Goal: Transaction & Acquisition: Purchase product/service

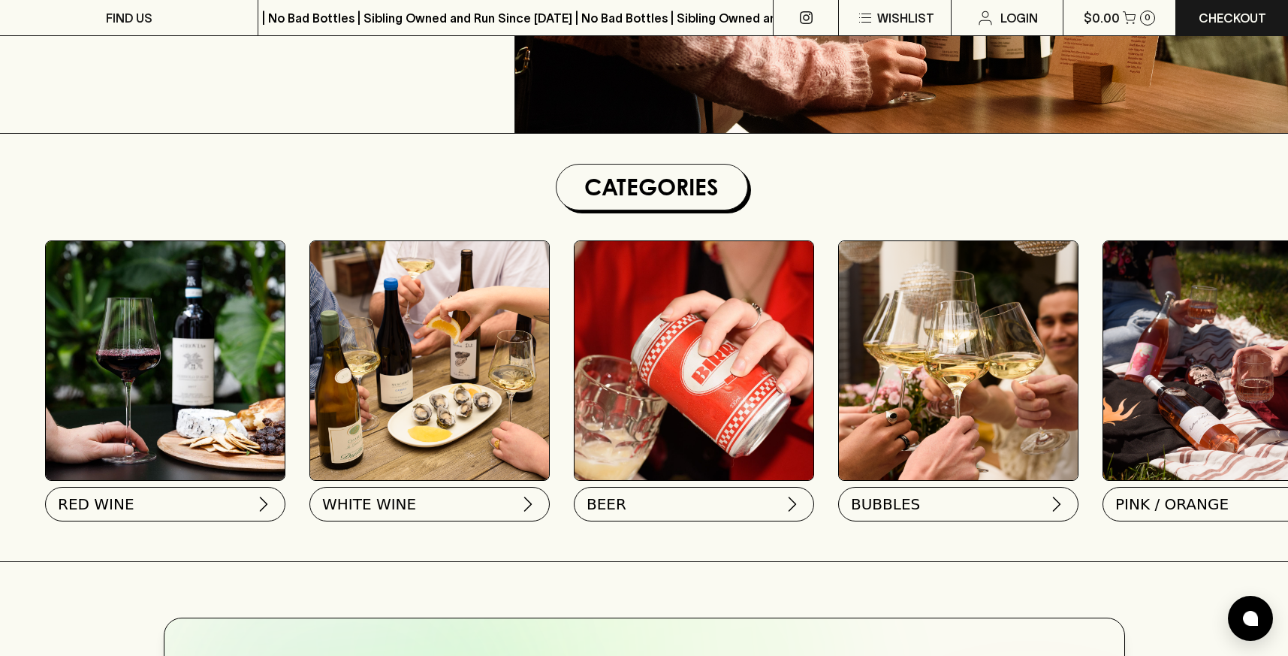
scroll to position [336, 0]
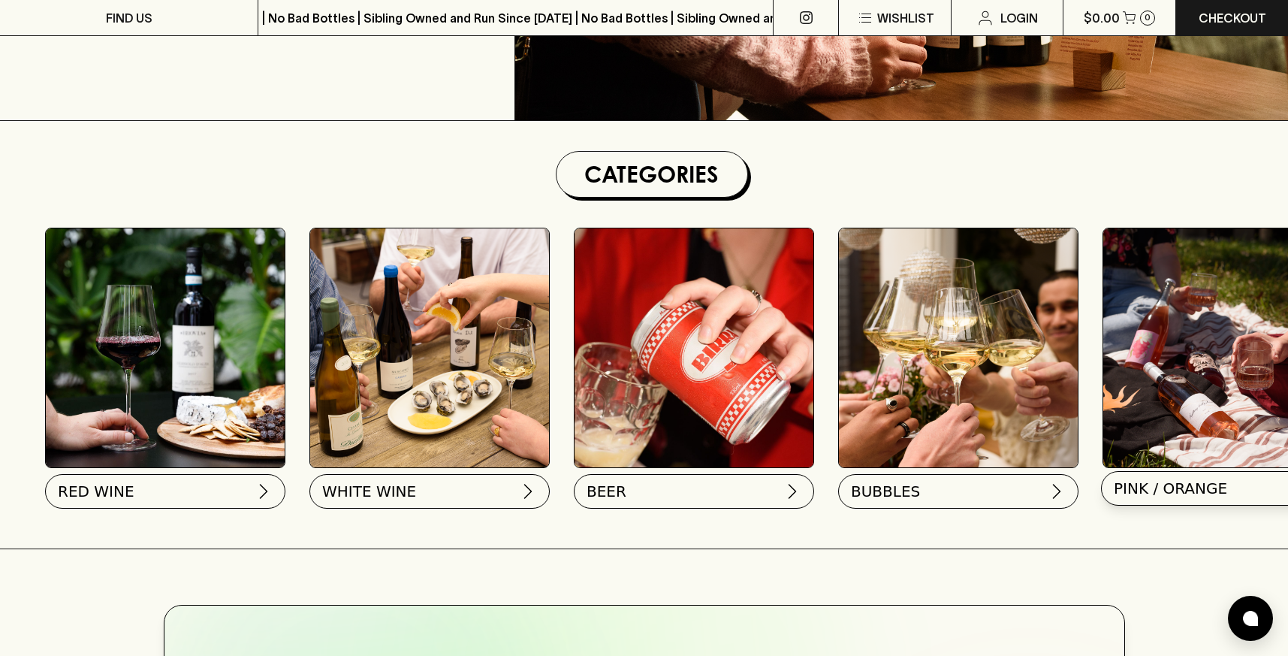
click at [1165, 484] on span "PINK / ORANGE" at bounding box center [1170, 488] width 113 height 21
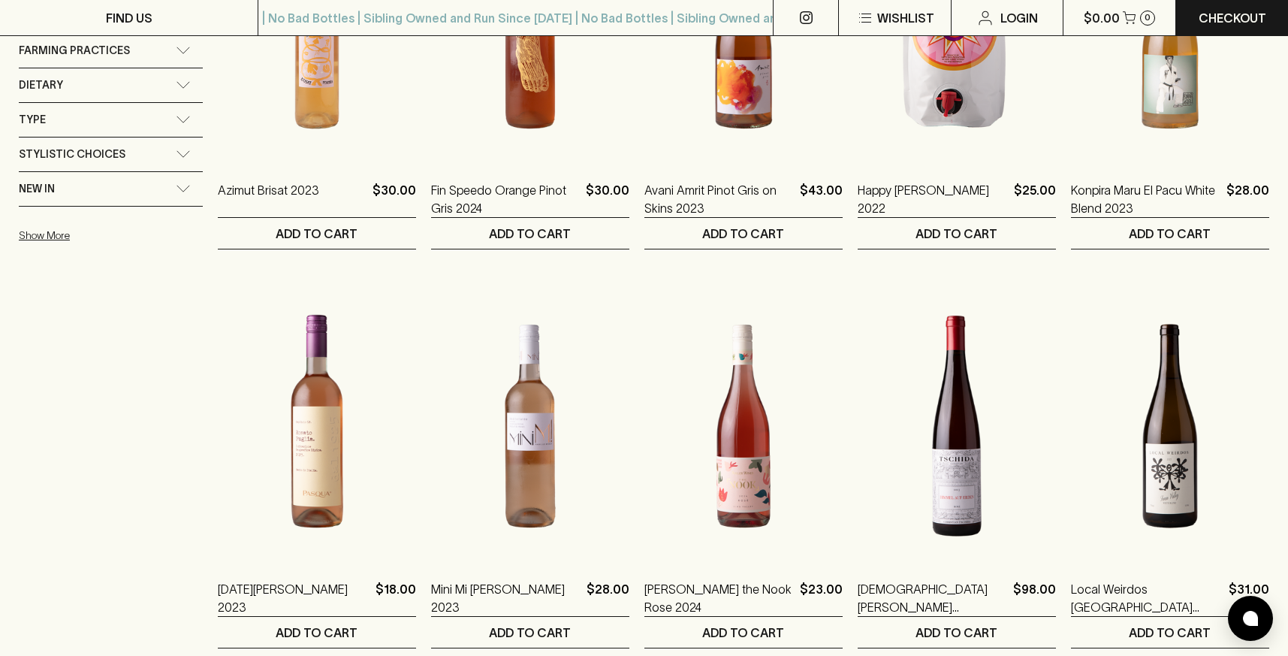
scroll to position [701, 0]
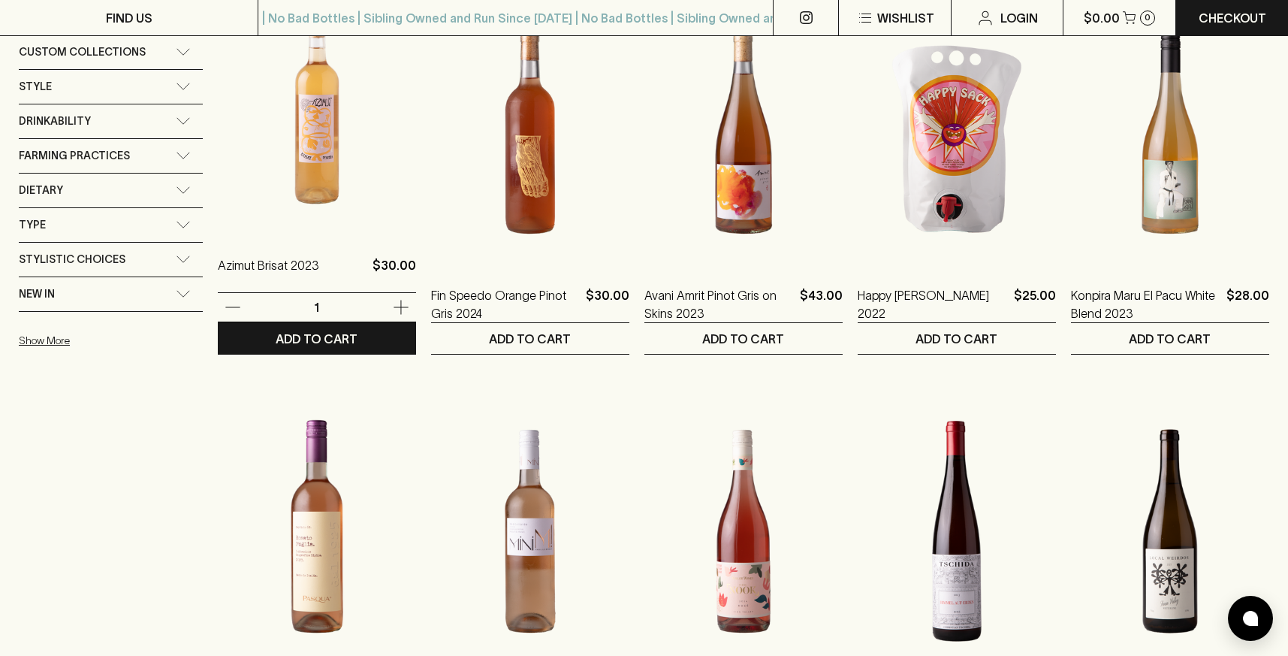
click at [318, 180] on img at bounding box center [317, 102] width 198 height 263
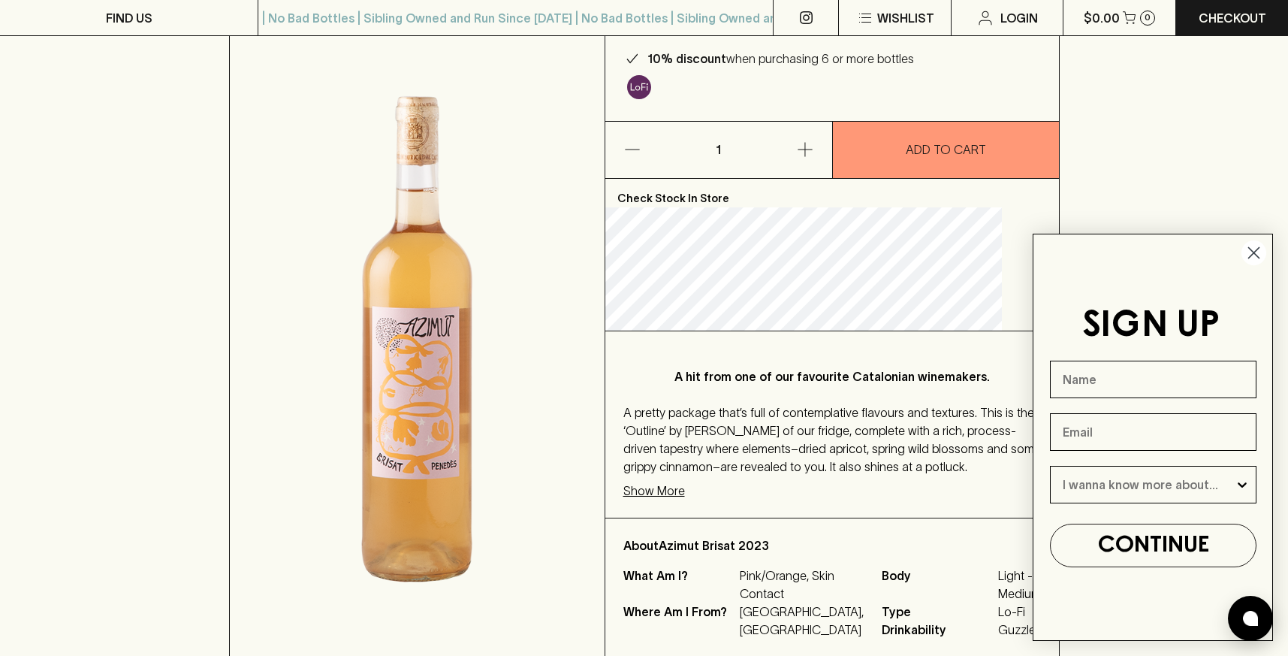
scroll to position [161, 0]
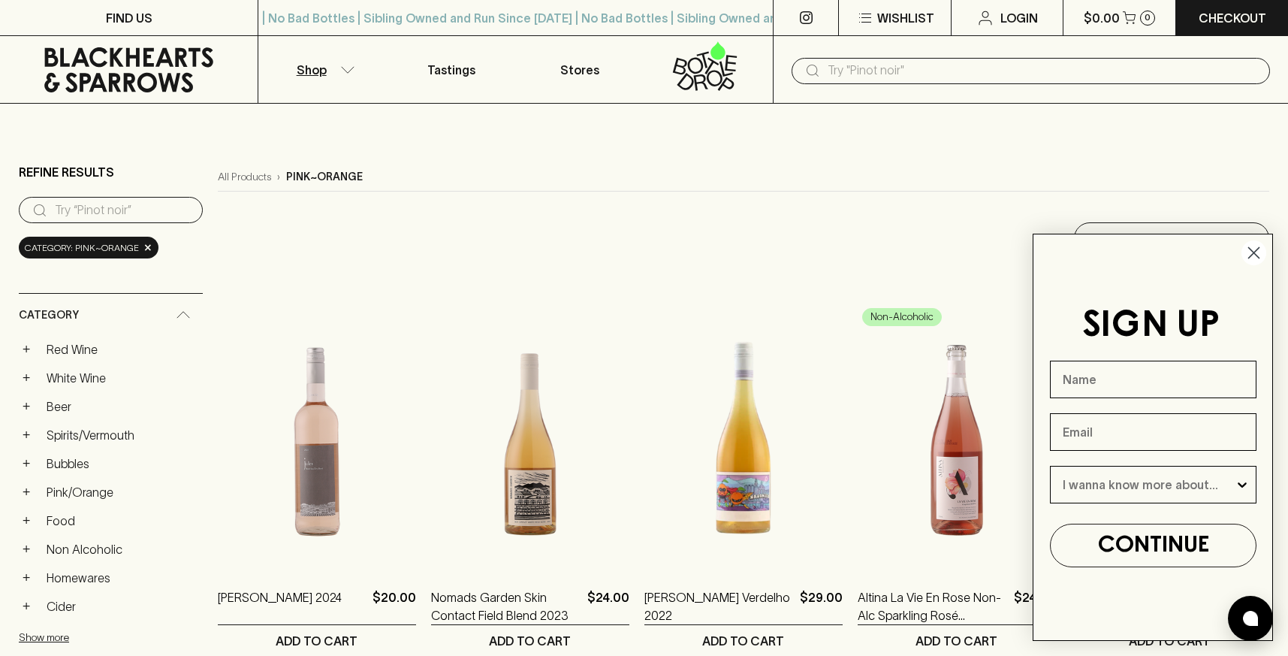
click at [1253, 248] on circle "Close dialog" at bounding box center [1253, 252] width 25 height 25
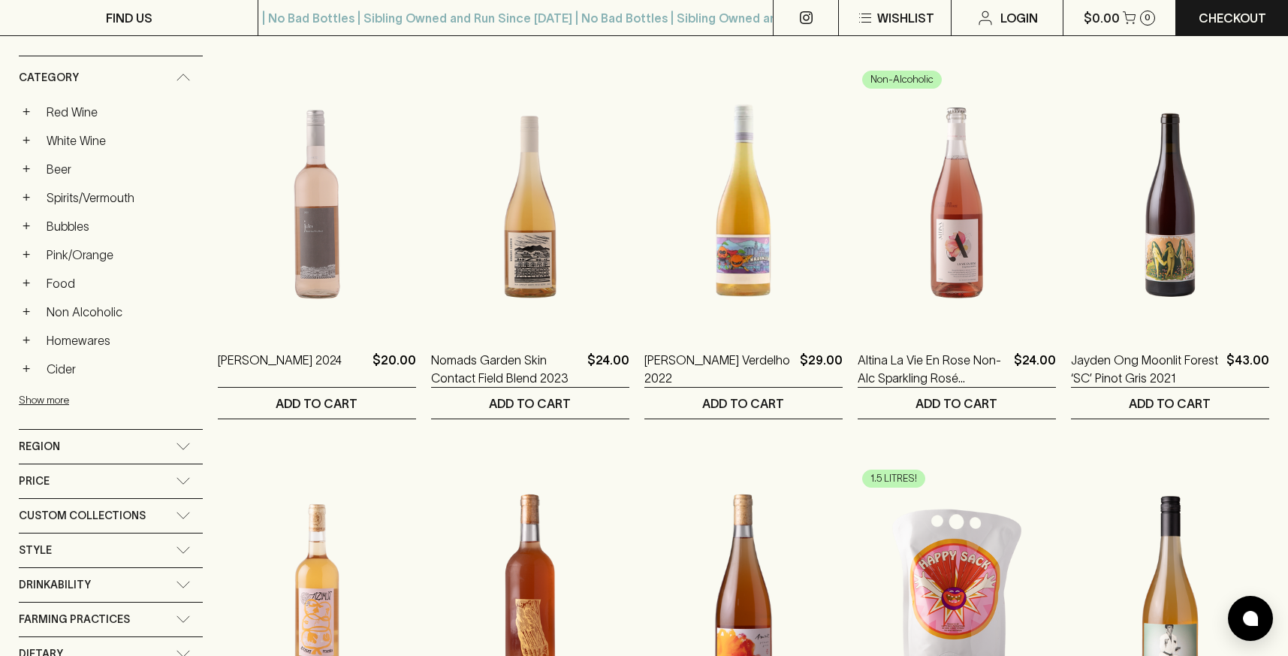
scroll to position [253, 0]
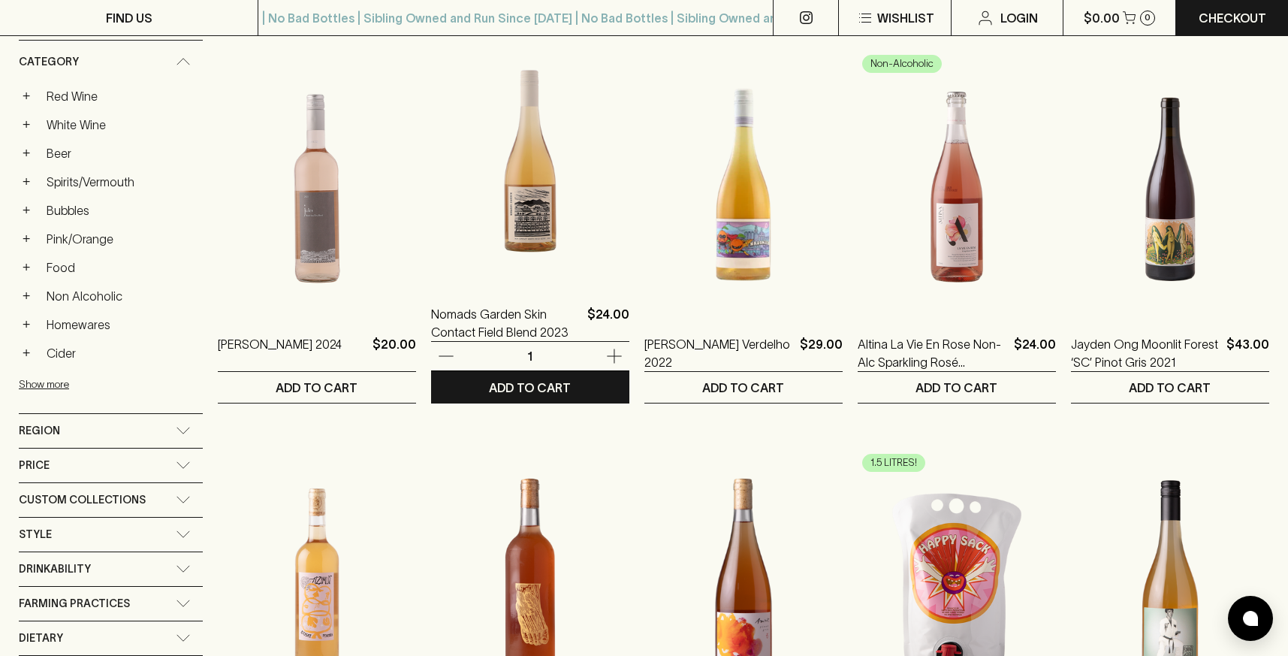
click at [525, 229] on img at bounding box center [530, 151] width 198 height 263
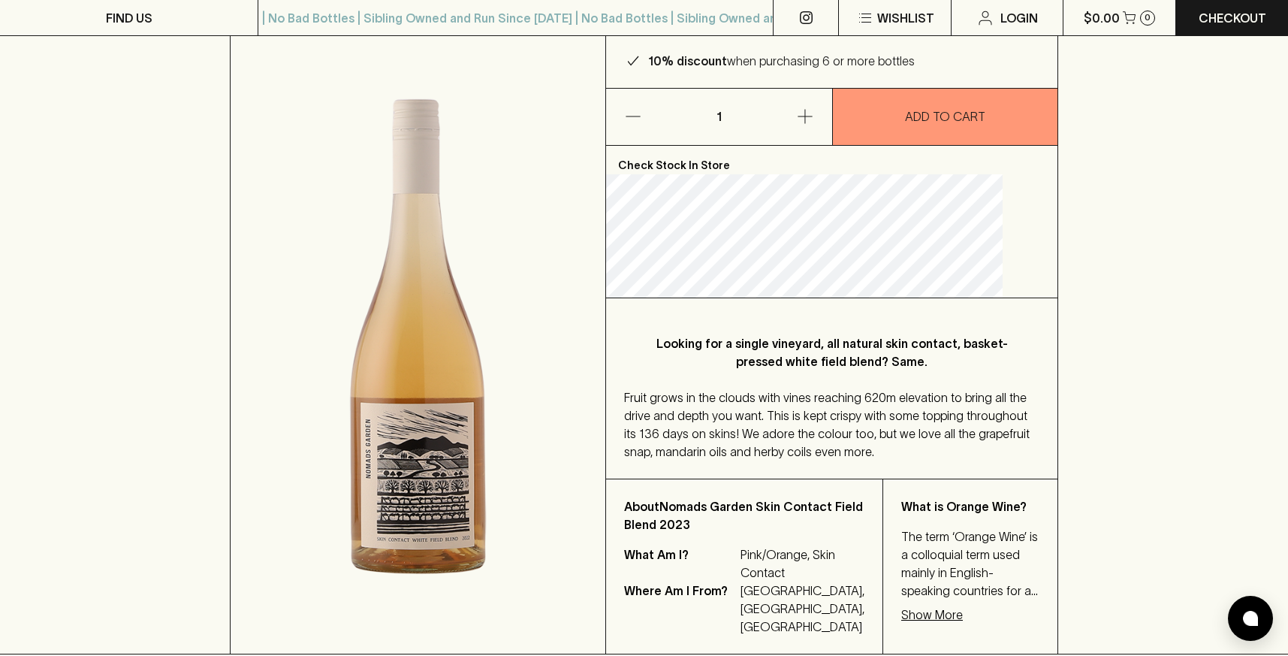
scroll to position [192, 0]
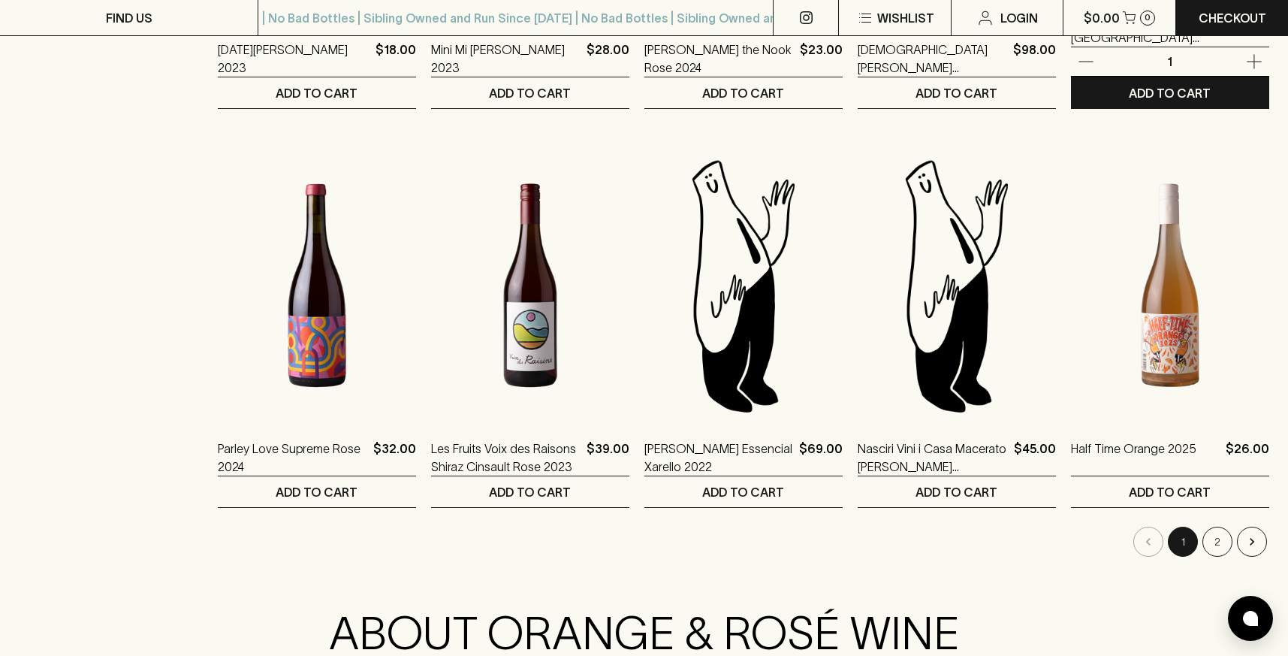
scroll to position [1395, 0]
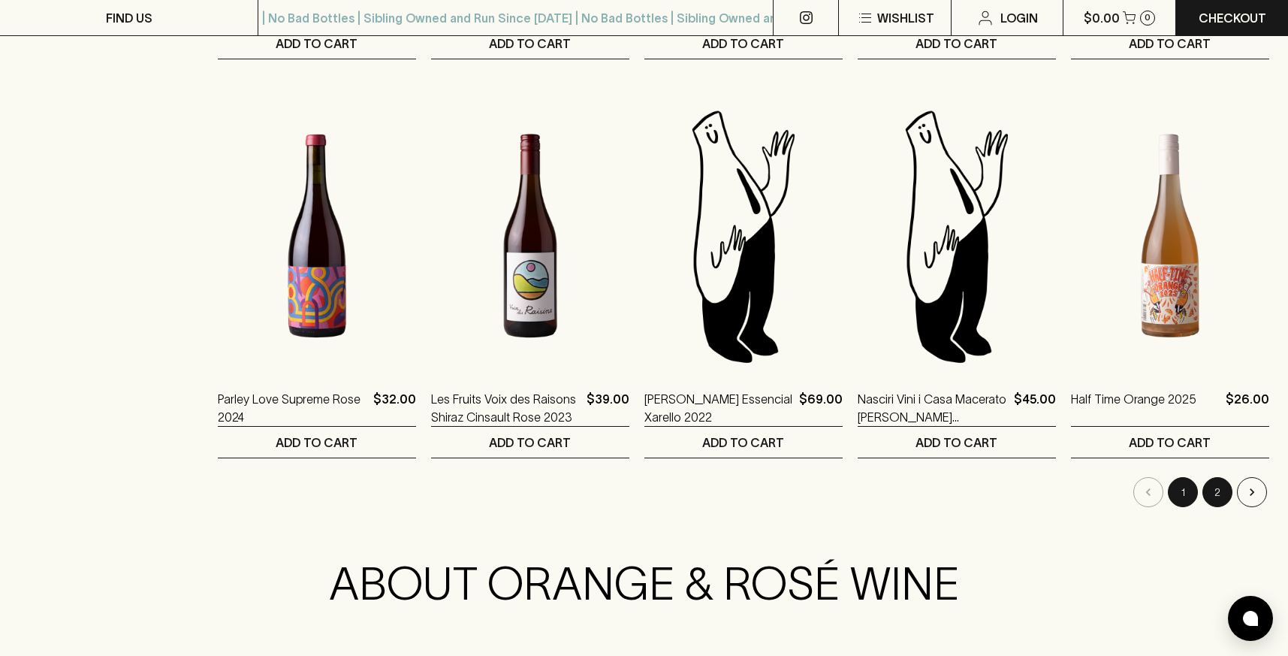
click at [1211, 492] on button "2" at bounding box center [1217, 492] width 30 height 30
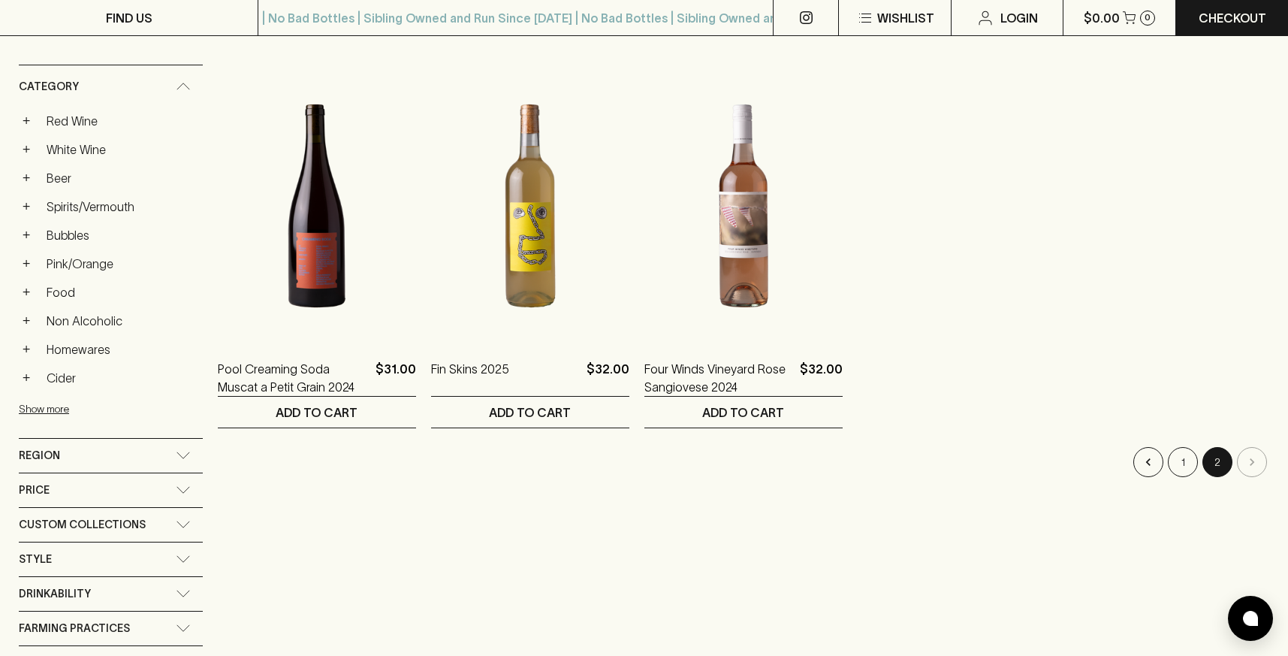
scroll to position [222, 0]
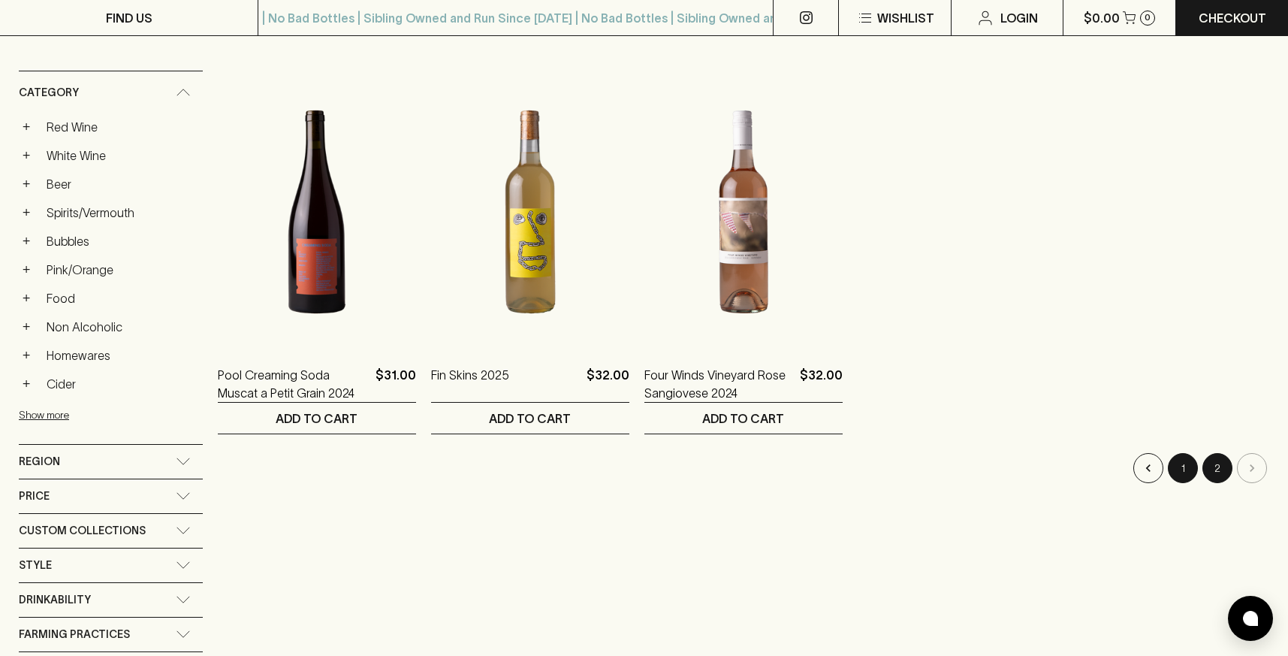
click at [1190, 466] on button "1" at bounding box center [1183, 468] width 30 height 30
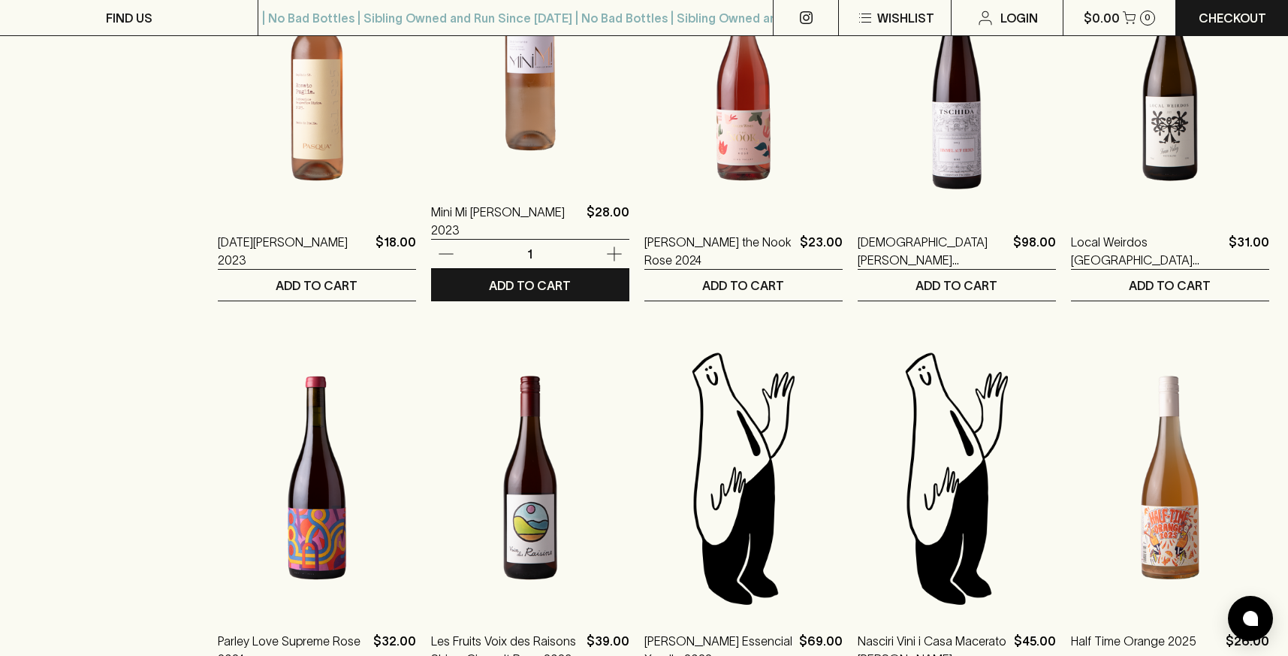
scroll to position [1283, 0]
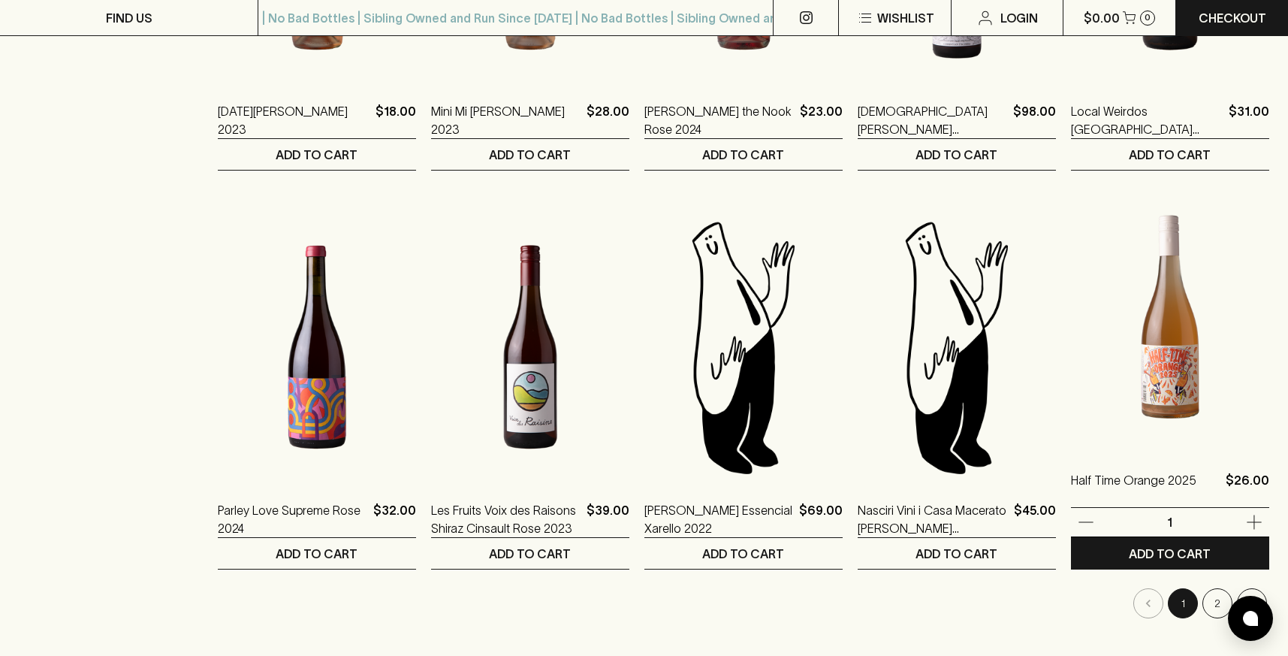
click at [1202, 300] on img at bounding box center [1170, 316] width 198 height 263
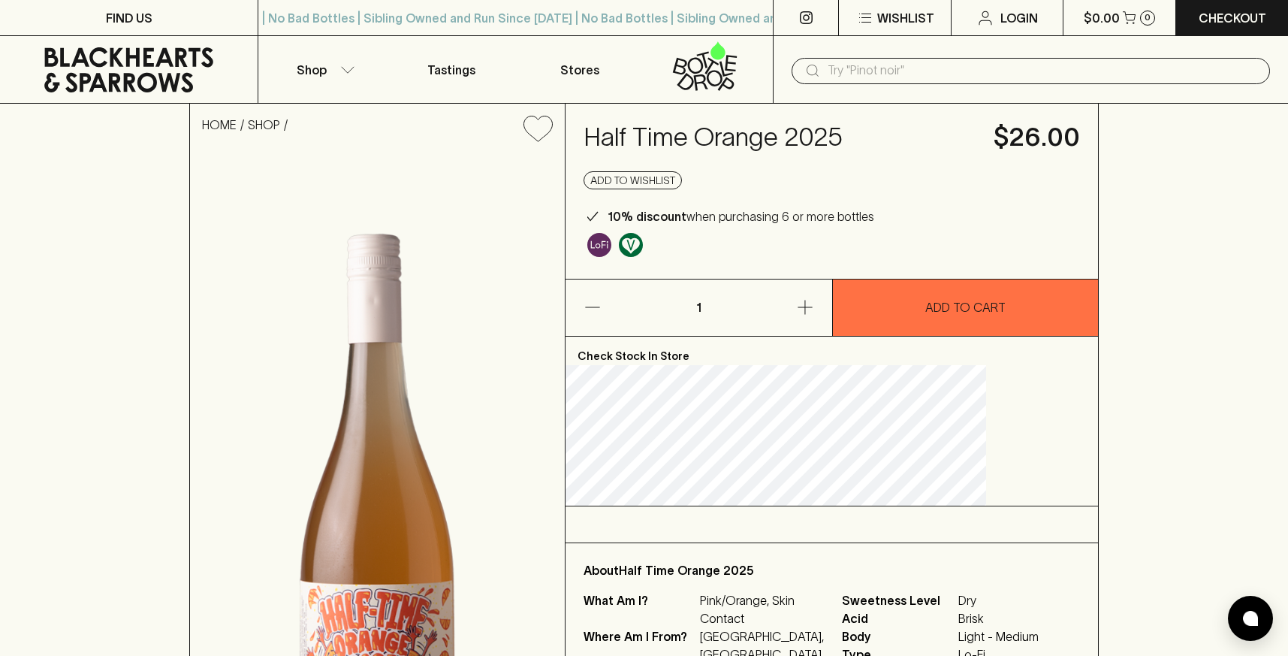
click at [963, 312] on p "ADD TO CART" at bounding box center [965, 307] width 80 height 18
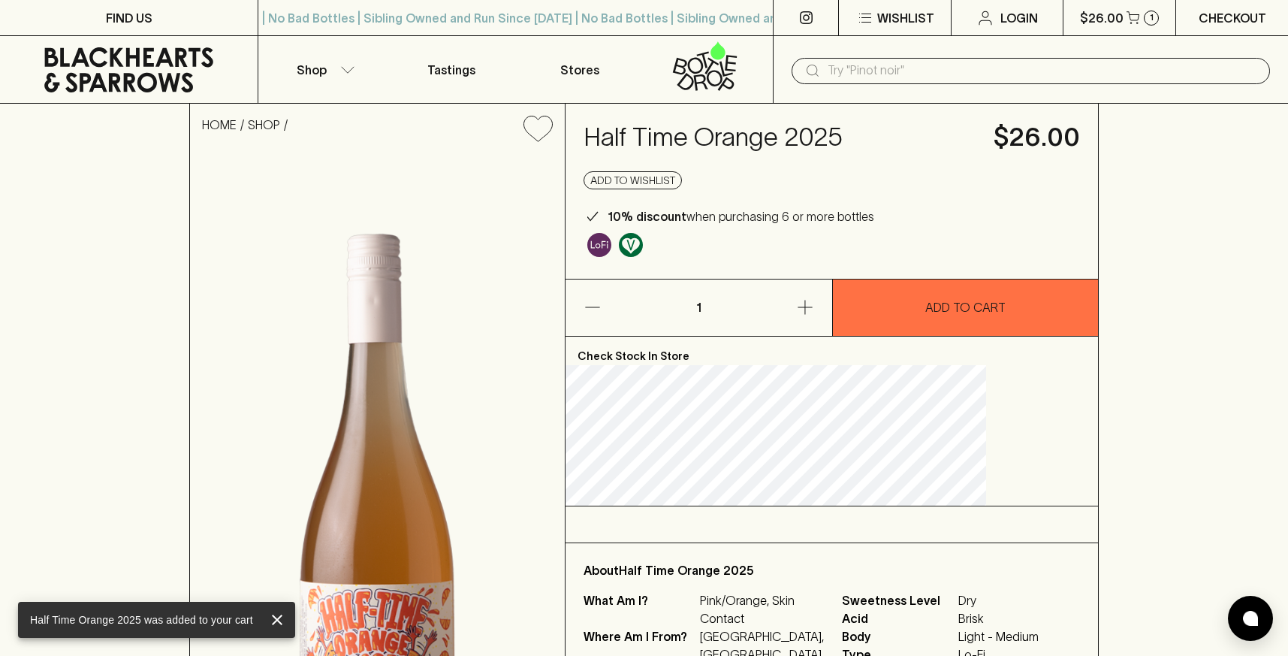
click at [1193, 14] on link "Checkout" at bounding box center [1232, 17] width 112 height 35
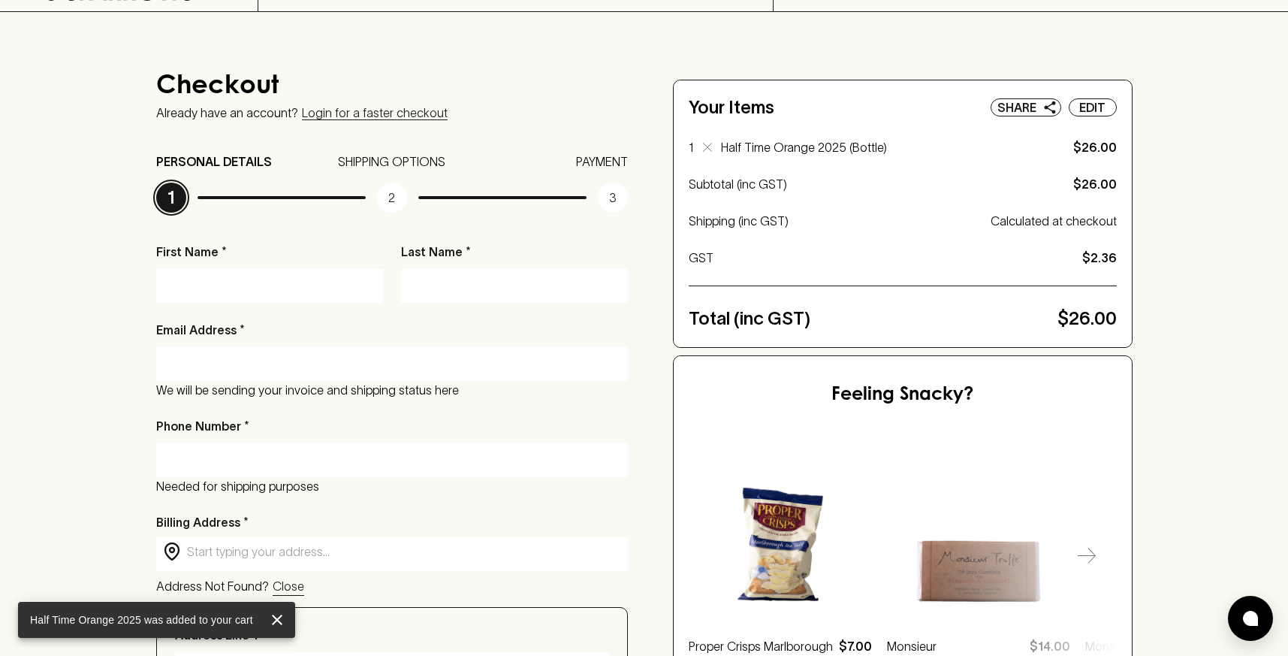
scroll to position [98, 0]
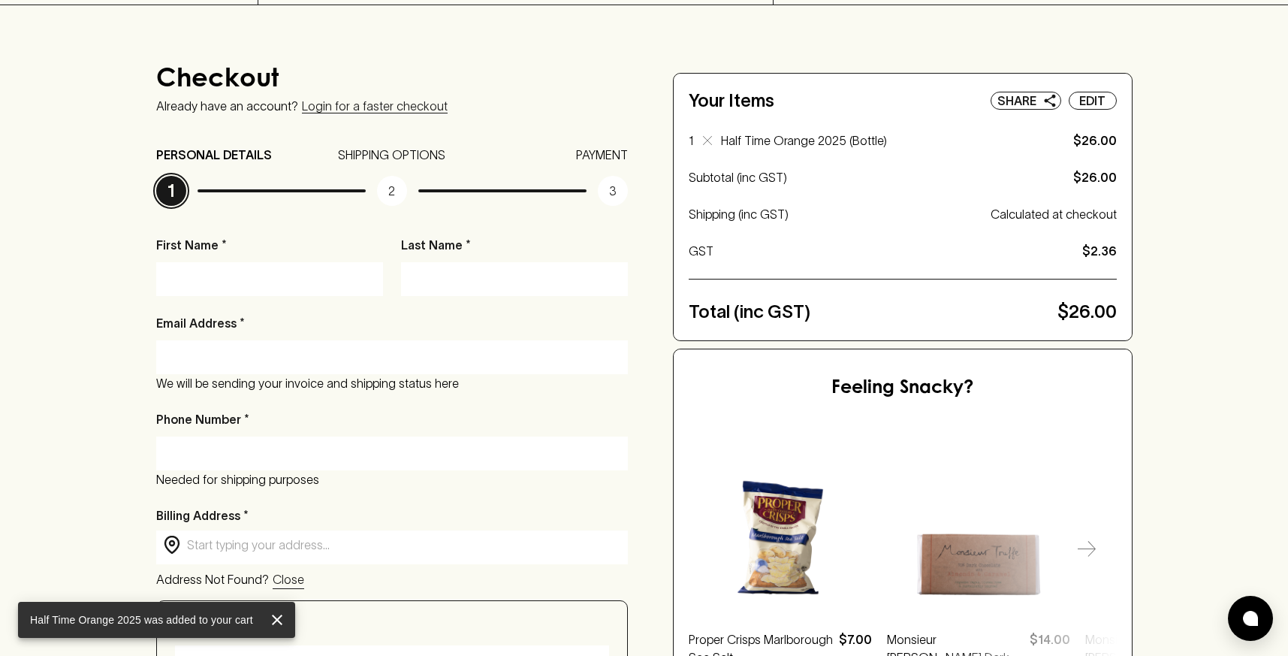
click at [261, 294] on div at bounding box center [269, 279] width 227 height 34
click at [296, 283] on input "First Name *" at bounding box center [269, 279] width 204 height 24
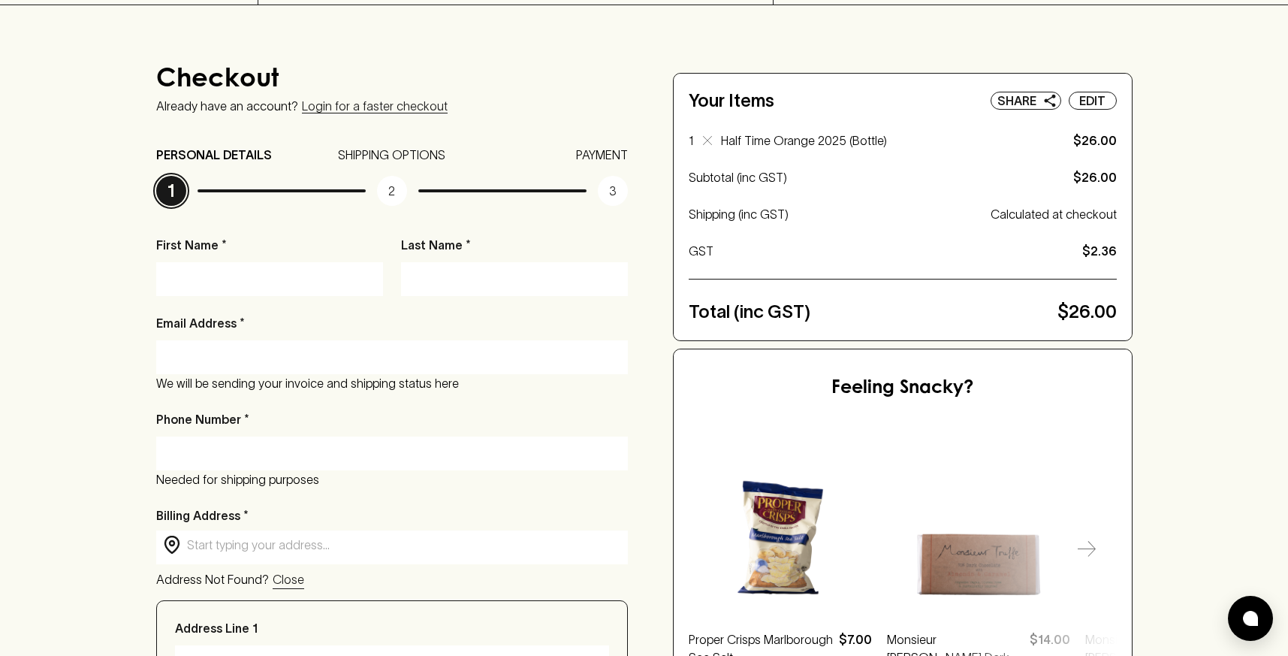
type input "[PERSON_NAME]"
type input "[EMAIL_ADDRESS][DOMAIN_NAME]"
type input "0468900432"
type input "[STREET_ADDRESS]"
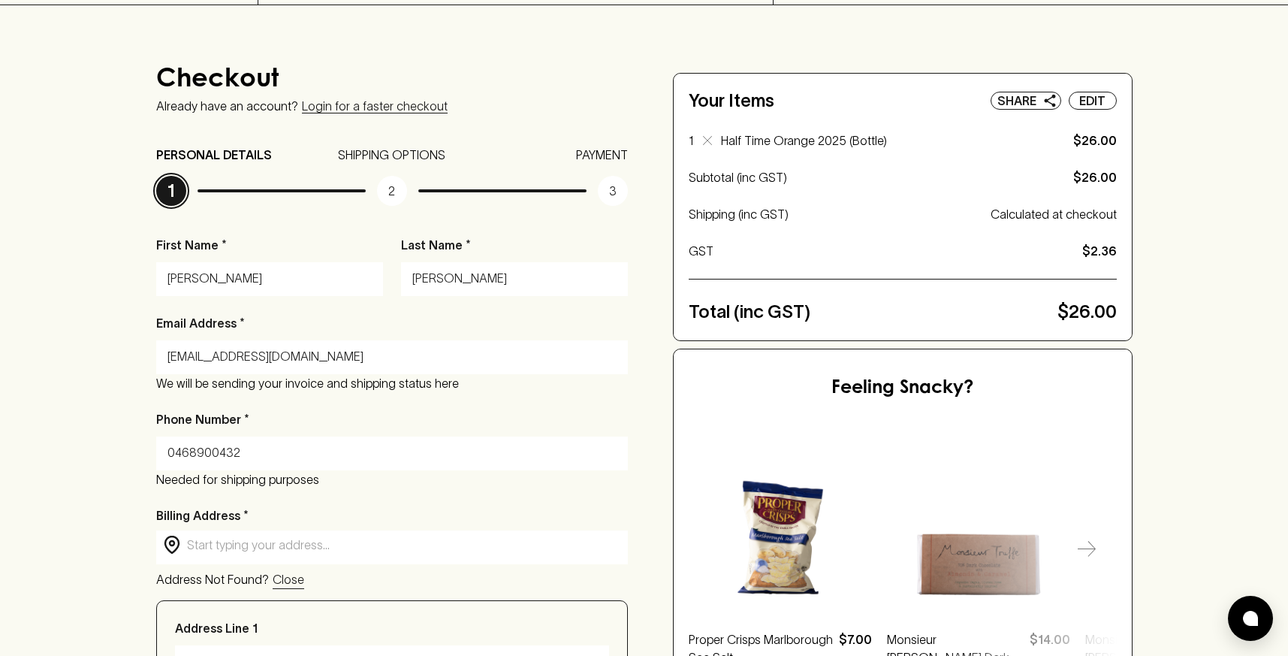
type input "[GEOGRAPHIC_DATA]"
type input "3057"
type input "VIC"
click at [391, 419] on div "Phone Number * [PHONE_NUMBER] Needed for shipping purposes" at bounding box center [392, 449] width 472 height 78
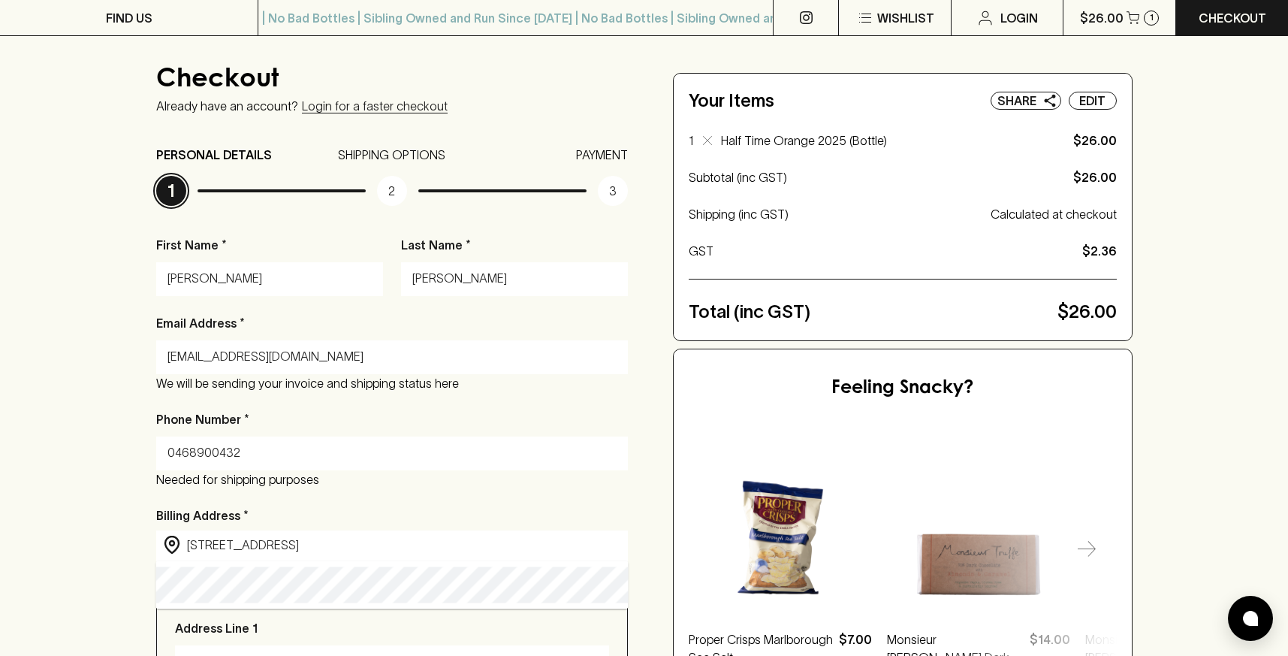
scroll to position [107, 0]
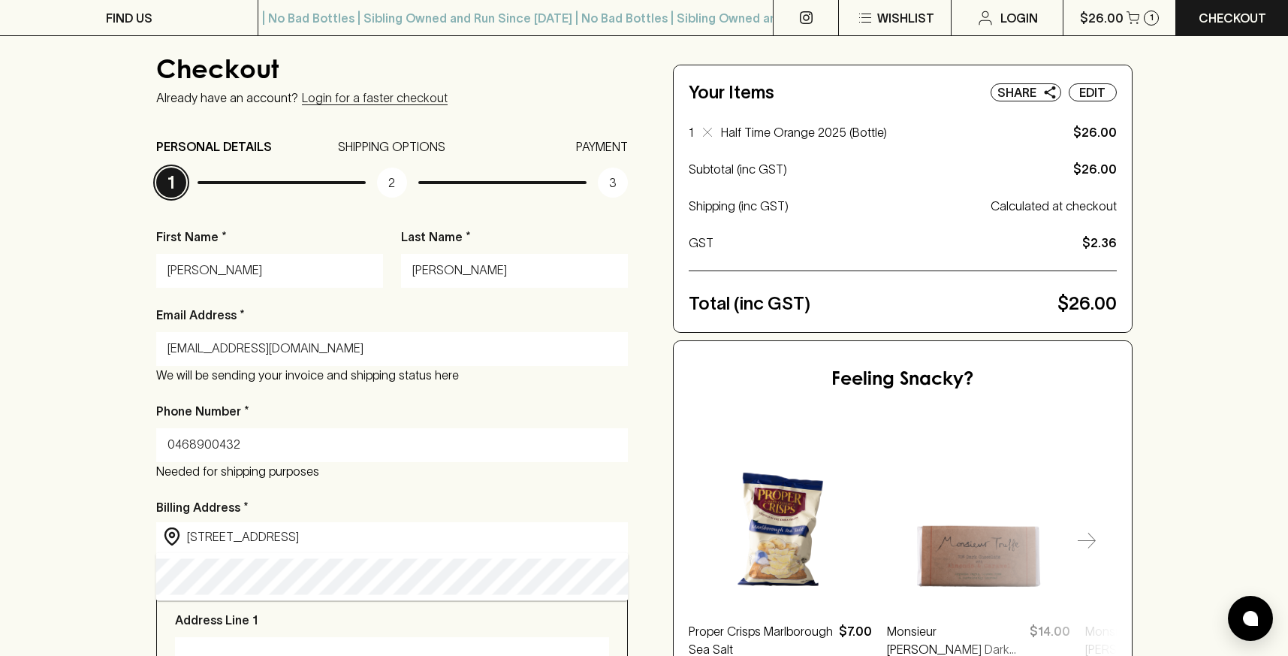
type input "[STREET_ADDRESS]"
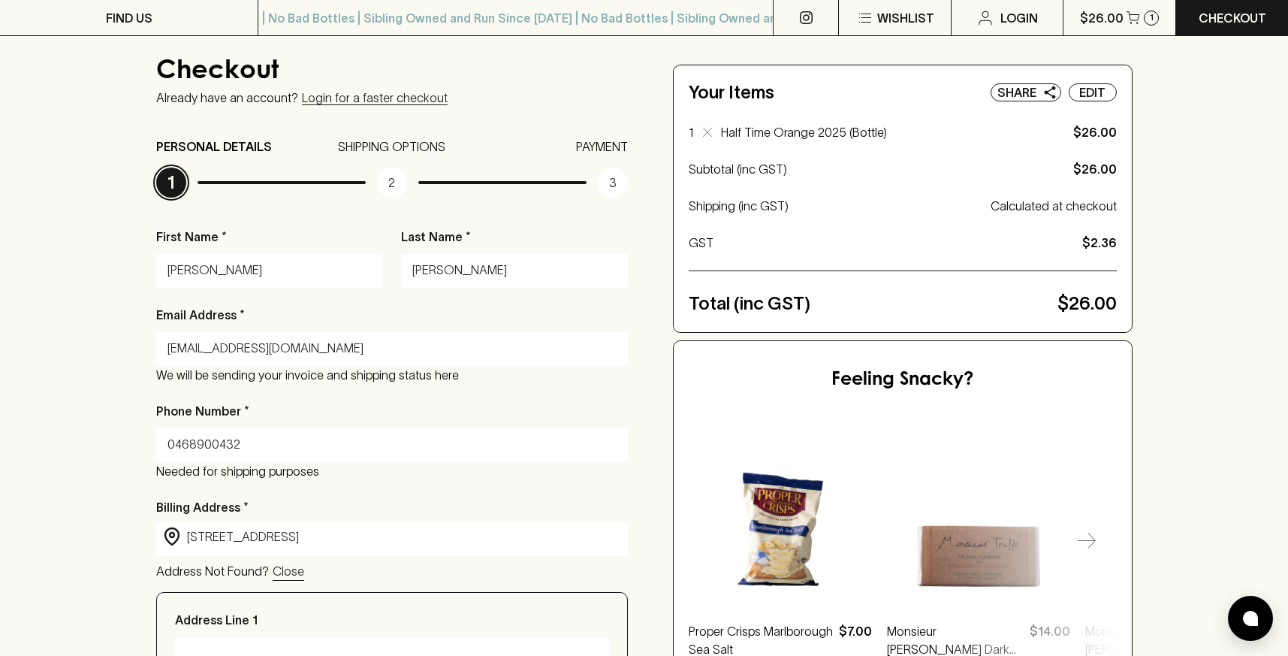
type input "[STREET_ADDRESS]"
type input "[GEOGRAPHIC_DATA]"
type input "Victoria"
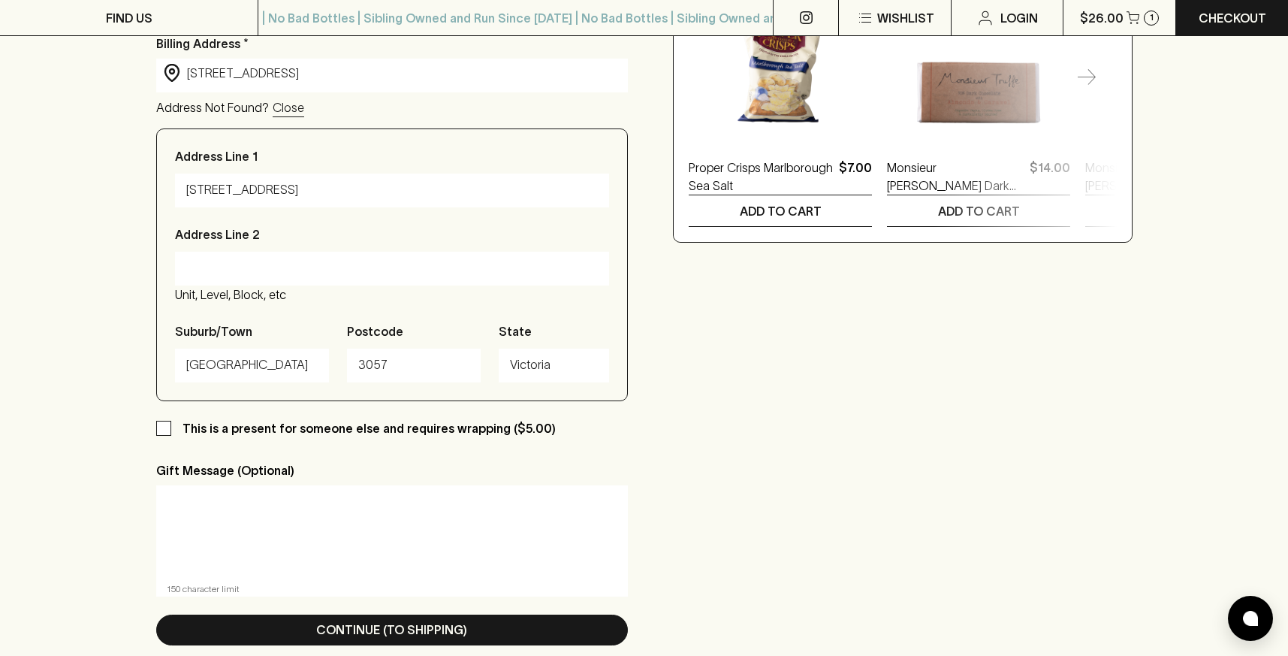
scroll to position [659, 0]
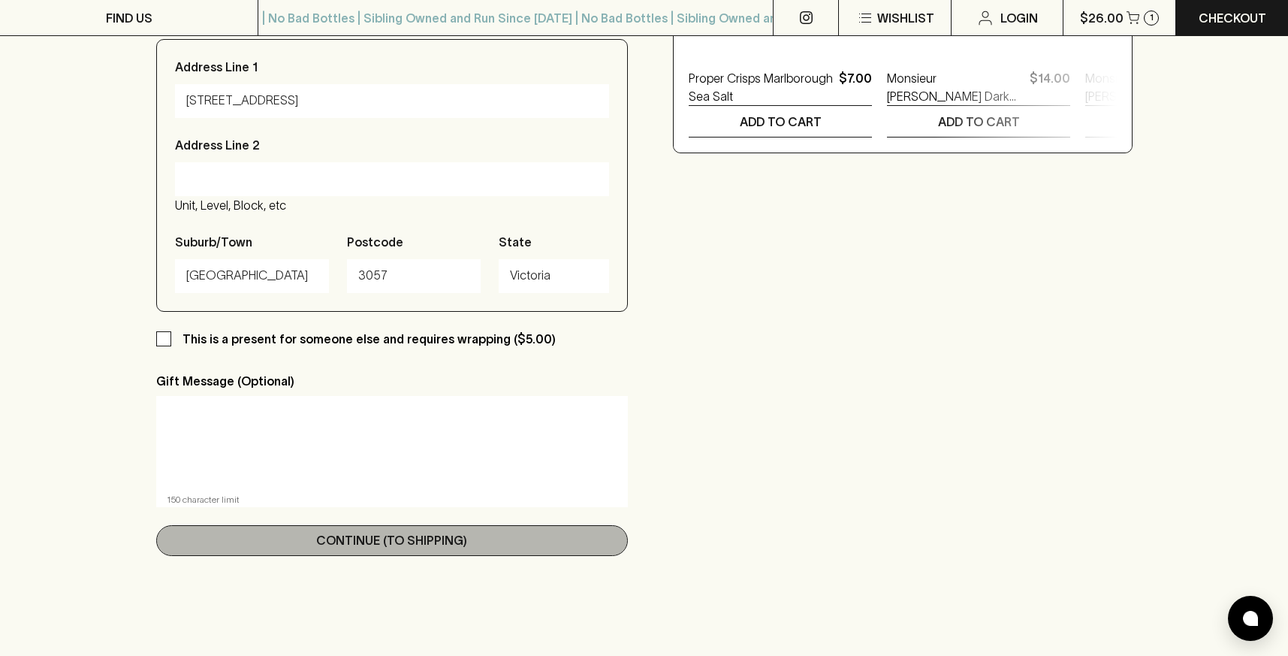
click at [302, 536] on button "Continue (To Shipping)" at bounding box center [392, 540] width 472 height 31
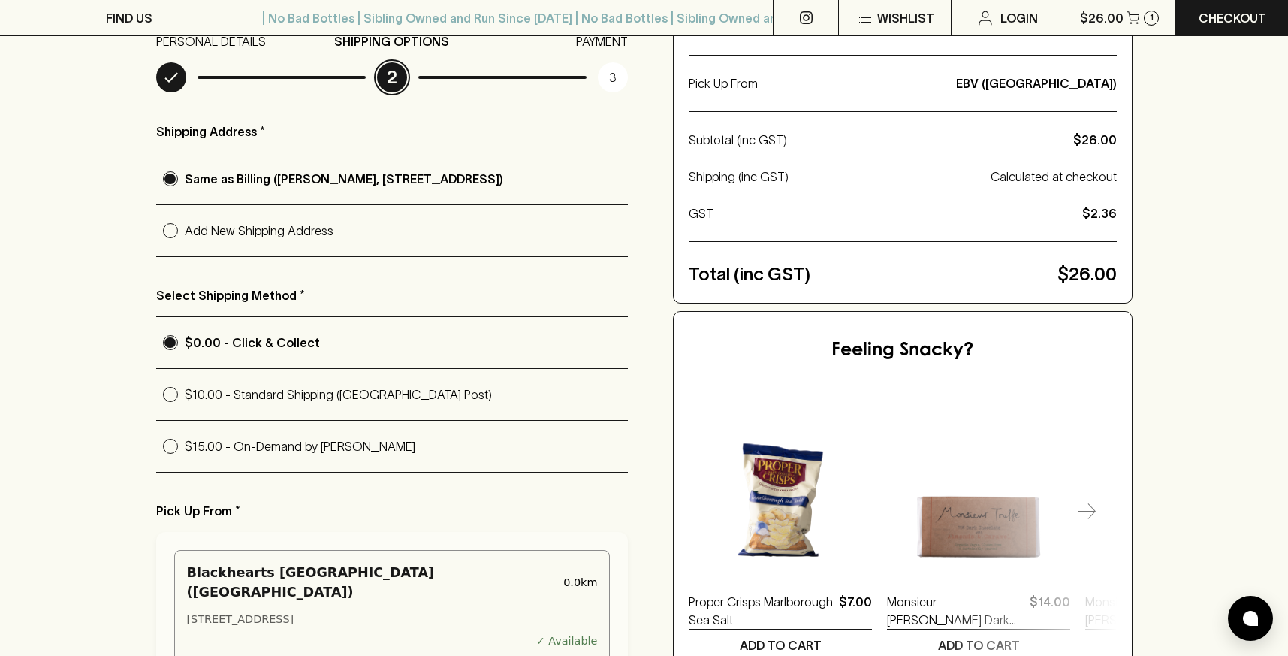
scroll to position [216, 0]
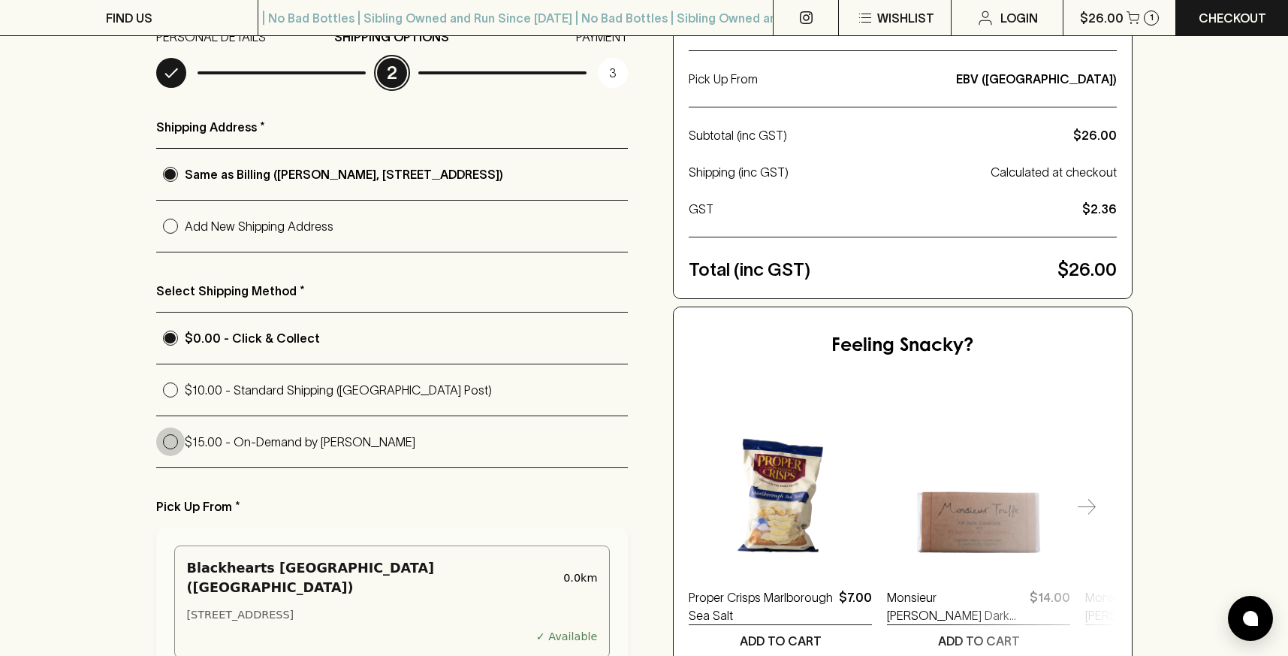
click at [173, 446] on input "$15.00 - On-Demand by [PERSON_NAME]" at bounding box center [170, 441] width 29 height 29
radio input "true"
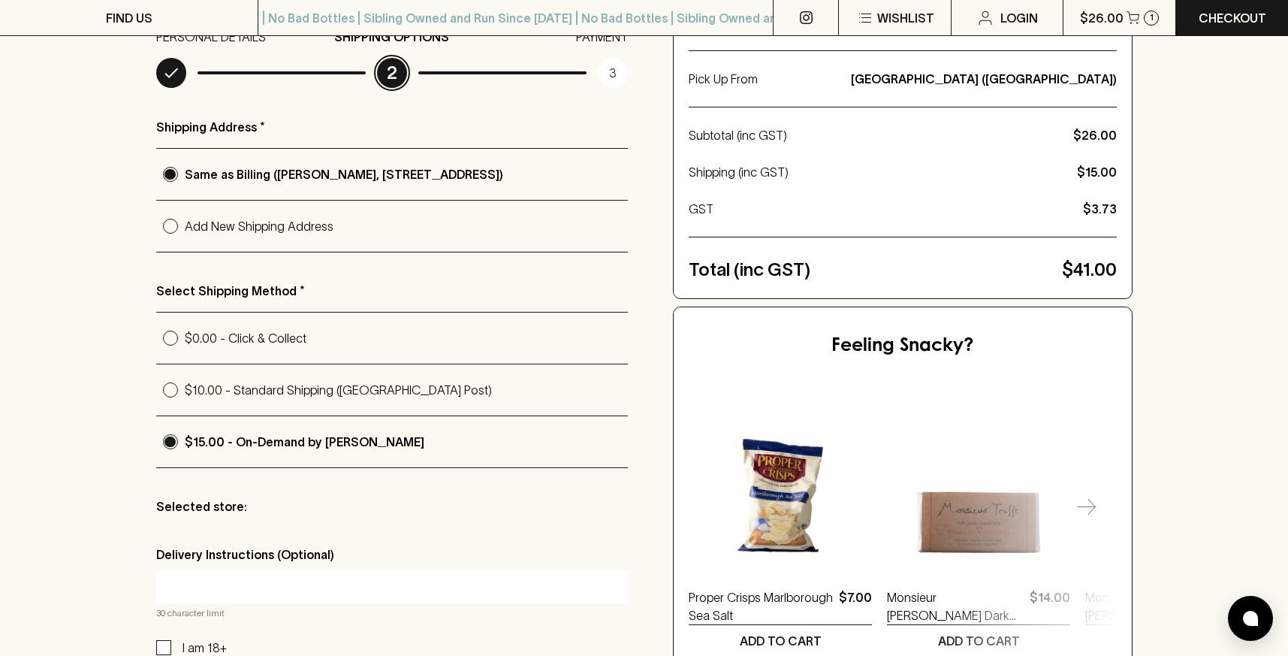
click at [172, 347] on input "$0.00 - Click & Collect" at bounding box center [170, 338] width 29 height 29
radio input "true"
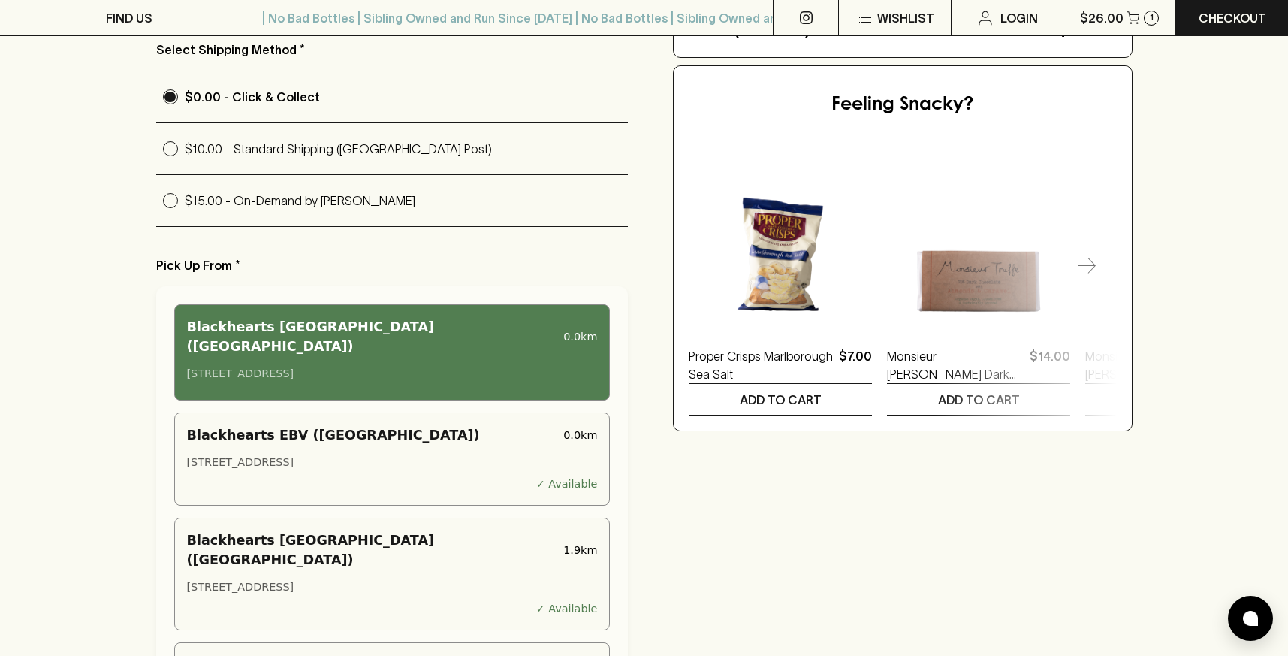
scroll to position [587, 0]
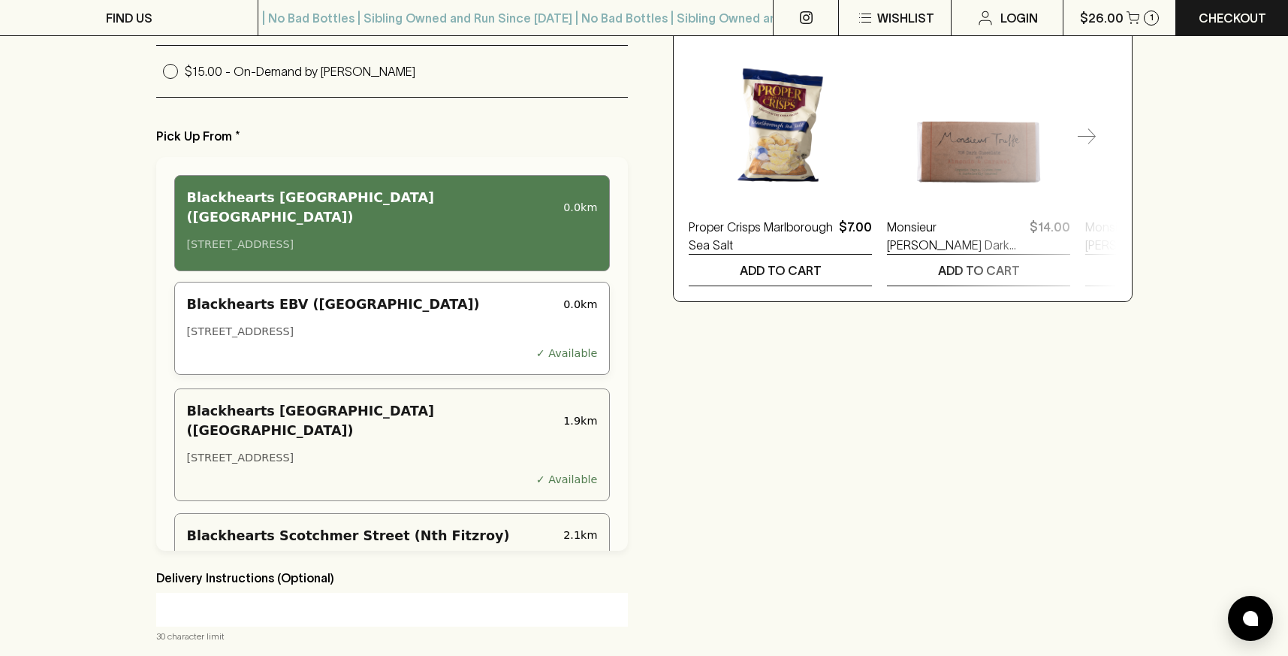
click at [448, 324] on div "[STREET_ADDRESS]" at bounding box center [392, 332] width 411 height 17
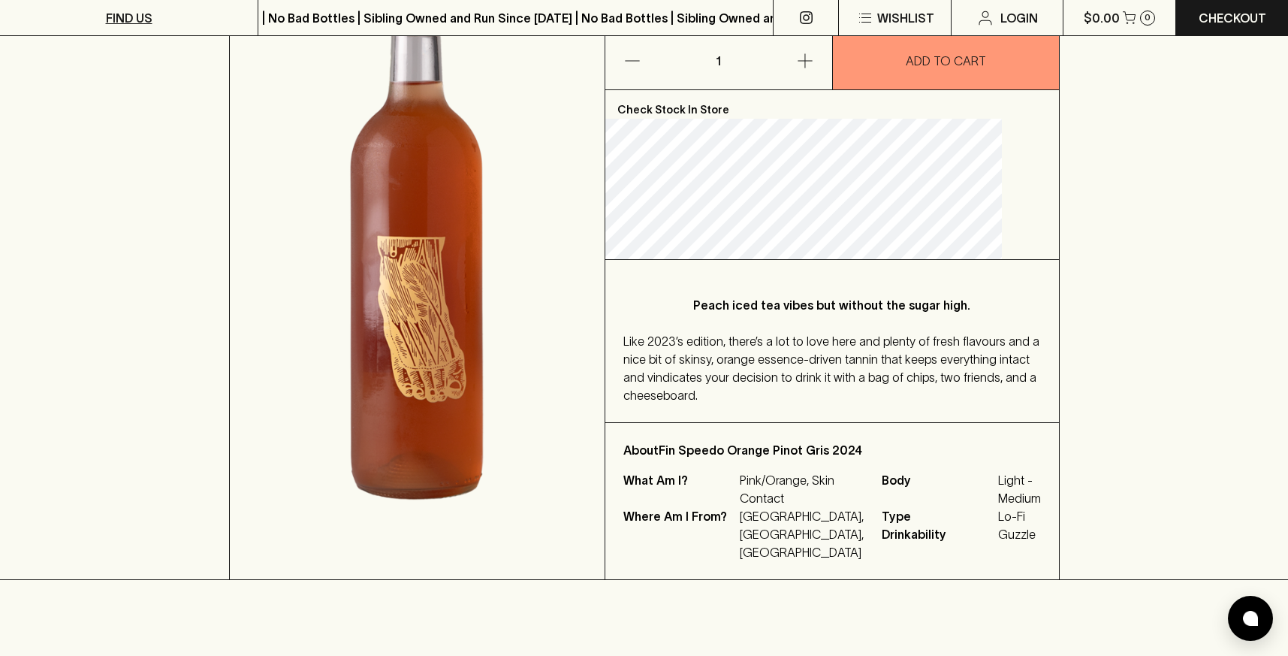
scroll to position [279, 0]
